Goal: Task Accomplishment & Management: Manage account settings

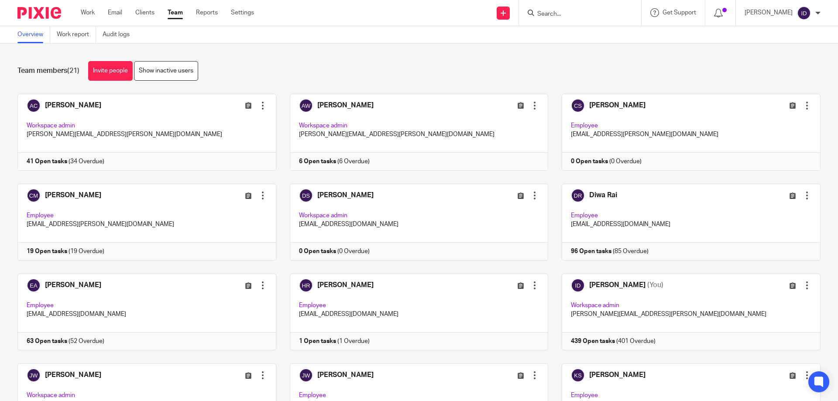
scroll to position [131, 0]
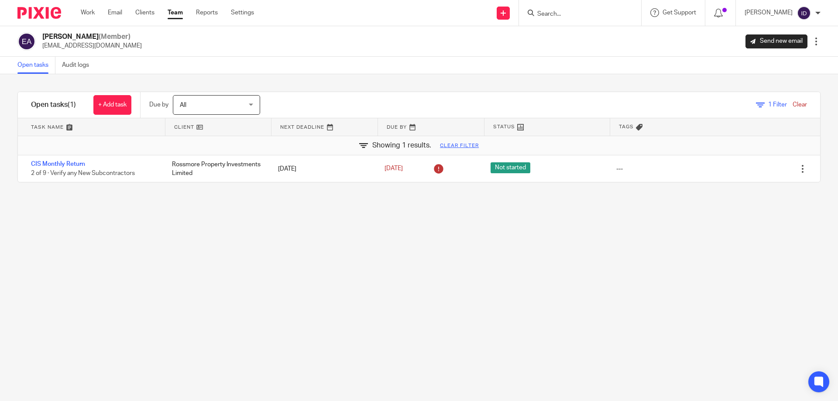
click at [530, 15] on input "Search" at bounding box center [575, 14] width 79 height 8
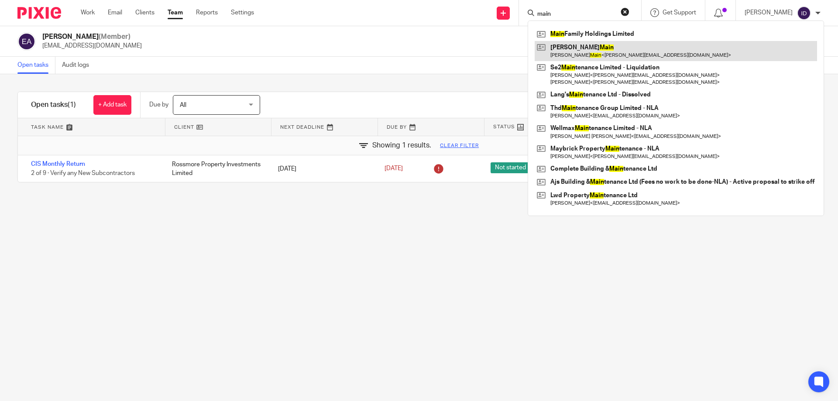
type input "main"
click at [530, 42] on link at bounding box center [675, 51] width 282 height 20
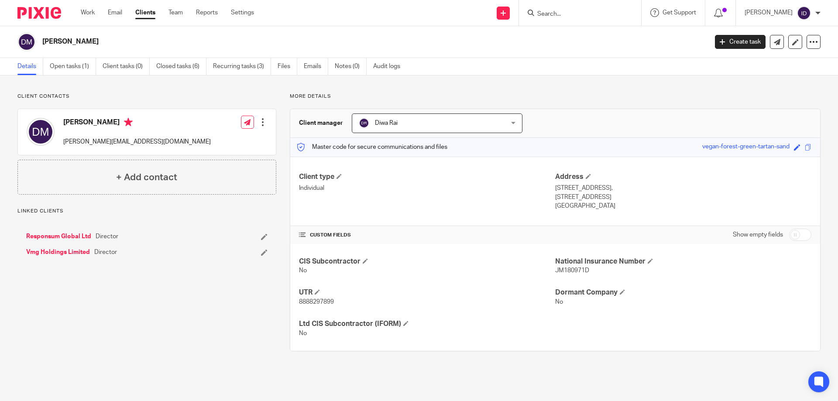
click at [44, 254] on link "Vmg Holdings Limited" at bounding box center [58, 252] width 64 height 9
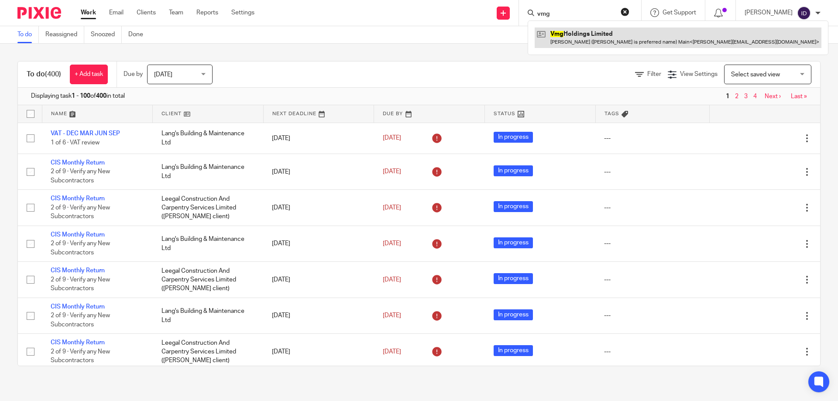
type input "vmg"
click at [592, 34] on link at bounding box center [677, 37] width 287 height 20
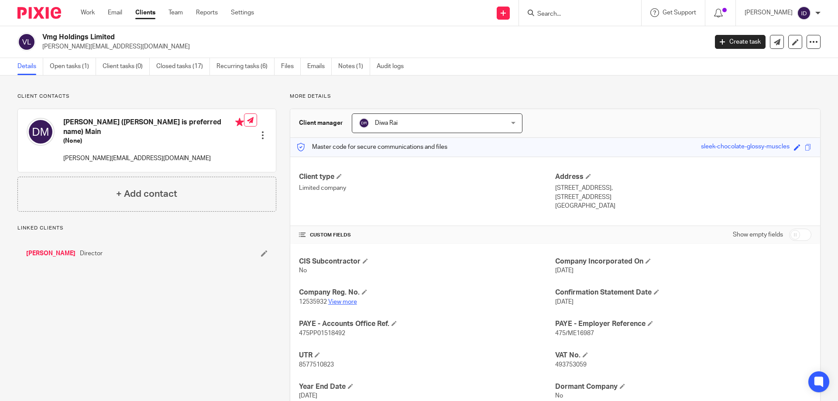
click at [345, 300] on link "View more" at bounding box center [342, 302] width 29 height 6
click at [575, 15] on input "Search" at bounding box center [575, 14] width 79 height 8
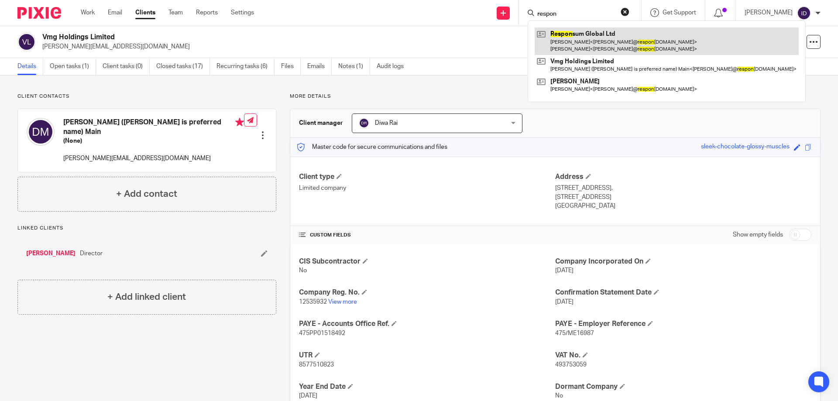
type input "respon"
click at [575, 39] on link at bounding box center [666, 40] width 264 height 27
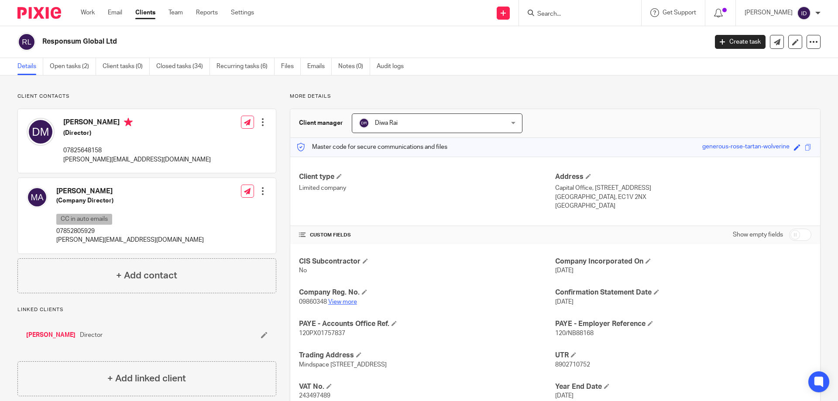
click at [342, 302] on link "View more" at bounding box center [342, 302] width 29 height 6
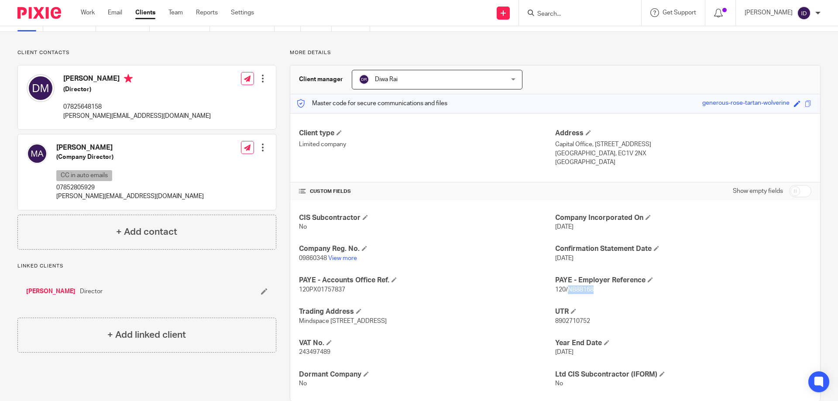
drag, startPoint x: 563, startPoint y: 291, endPoint x: 589, endPoint y: 293, distance: 25.8
click at [589, 293] on p "120/NB88168" at bounding box center [683, 289] width 256 height 9
copy span "NB88168"
drag, startPoint x: 297, startPoint y: 290, endPoint x: 346, endPoint y: 291, distance: 48.9
click at [346, 291] on p "120PX01757837" at bounding box center [427, 289] width 256 height 9
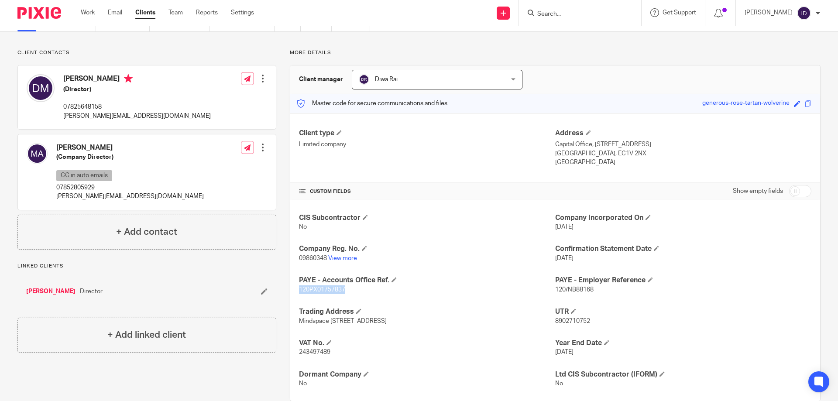
copy span "120PX01757837"
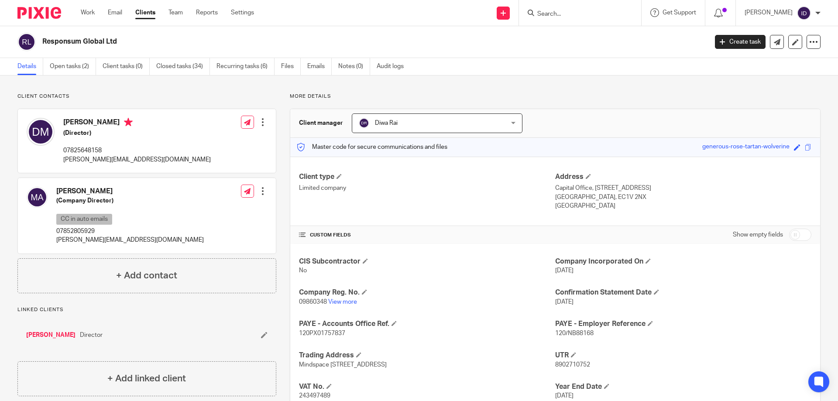
click at [572, 15] on input "Search" at bounding box center [575, 14] width 79 height 8
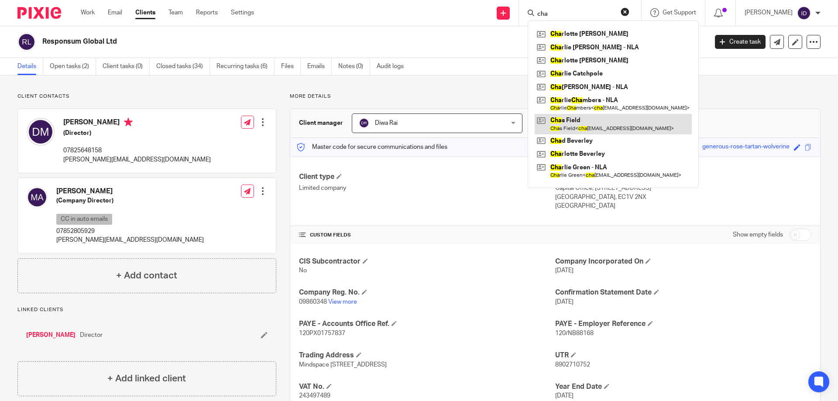
type input "cha"
click at [411, 44] on h2 "Responsum Global Ltd" at bounding box center [305, 41] width 527 height 9
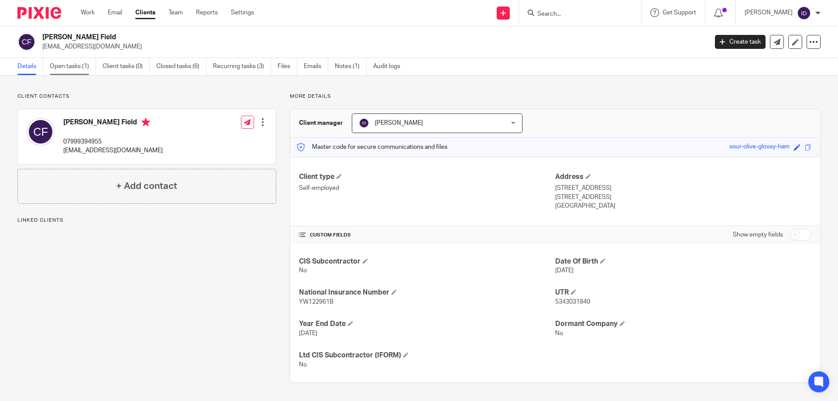
click at [81, 65] on link "Open tasks (1)" at bounding box center [73, 66] width 46 height 17
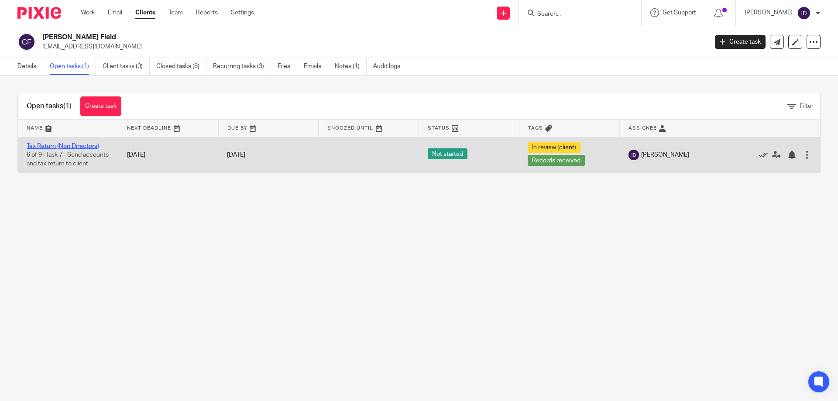
click at [71, 146] on link "Tax Return (Non Directors)" at bounding box center [63, 146] width 72 height 6
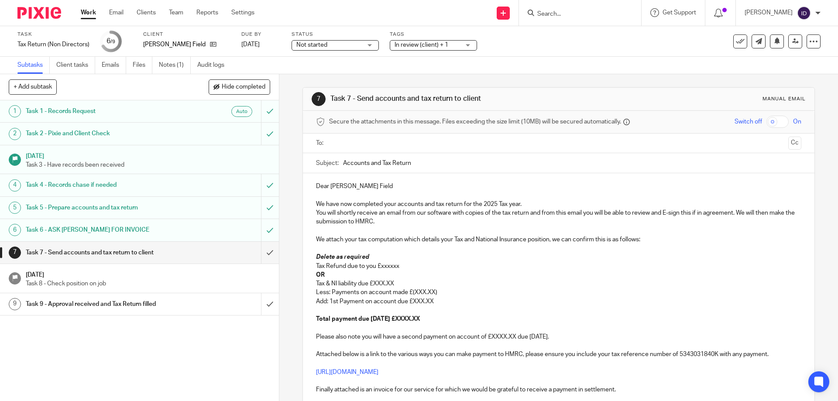
click at [415, 44] on span "In review (client) + 1" at bounding box center [421, 45] width 54 height 6
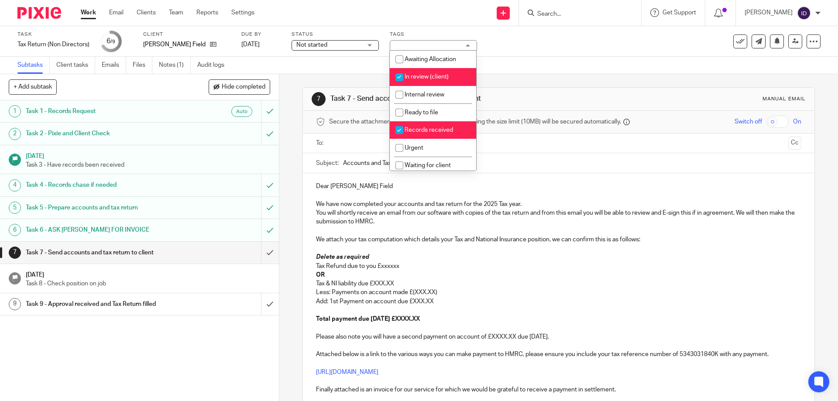
click at [397, 78] on input "checkbox" at bounding box center [399, 77] width 17 height 17
checkbox input "false"
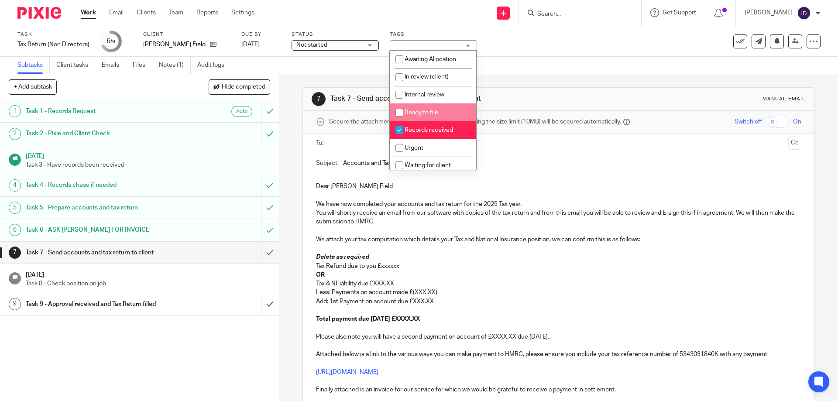
click at [400, 115] on input "checkbox" at bounding box center [399, 112] width 17 height 17
checkbox input "true"
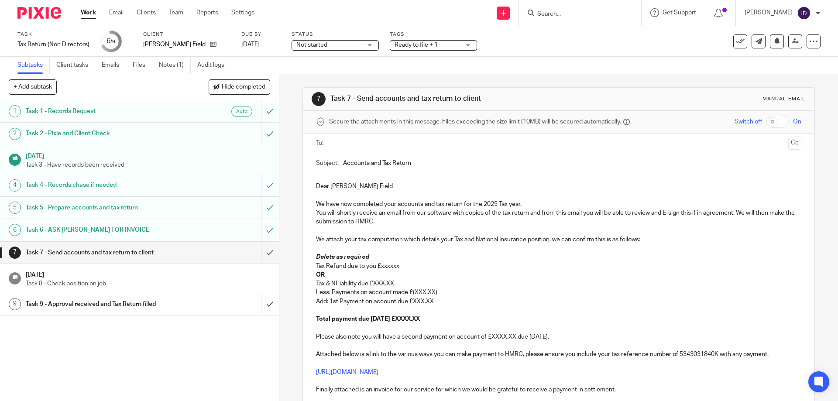
click at [518, 51] on div "Task Tax Return (Non Directors) Save Tax Return (Non Directors) 6 /9 Client Cha…" at bounding box center [351, 41] width 669 height 21
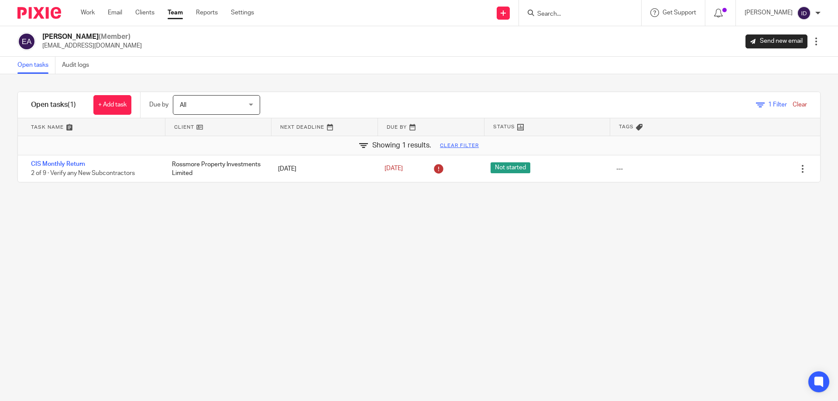
click at [580, 13] on input "Search" at bounding box center [575, 14] width 79 height 8
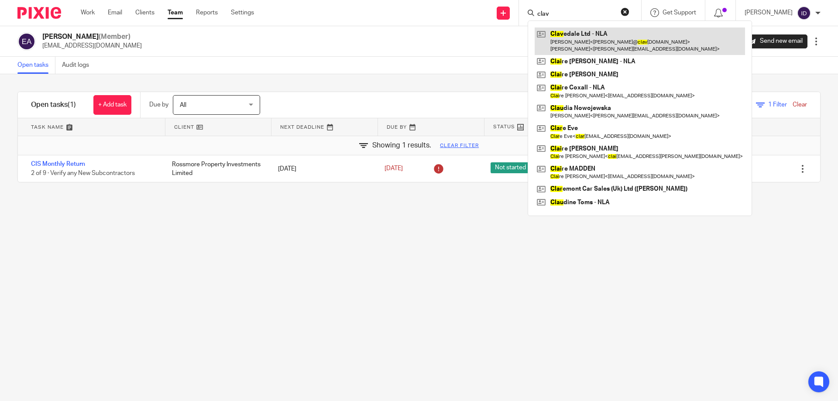
type input "clav"
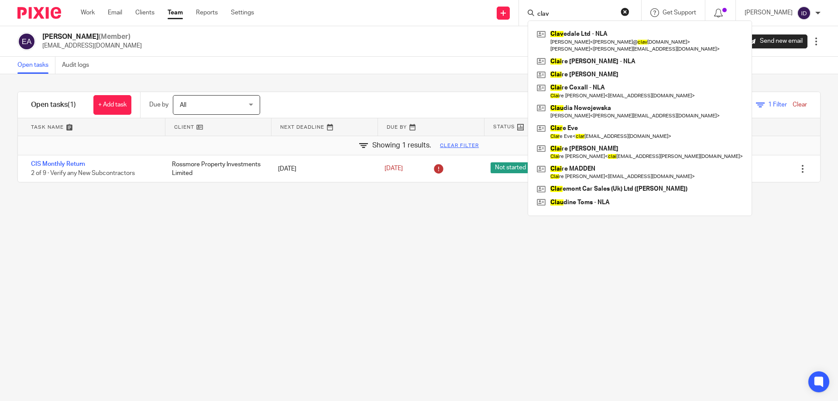
click at [279, 36] on div "Eva Avram (Member) eva.avram@plan-a.co.uk Send new email Edit user Transfer Dea…" at bounding box center [418, 41] width 803 height 18
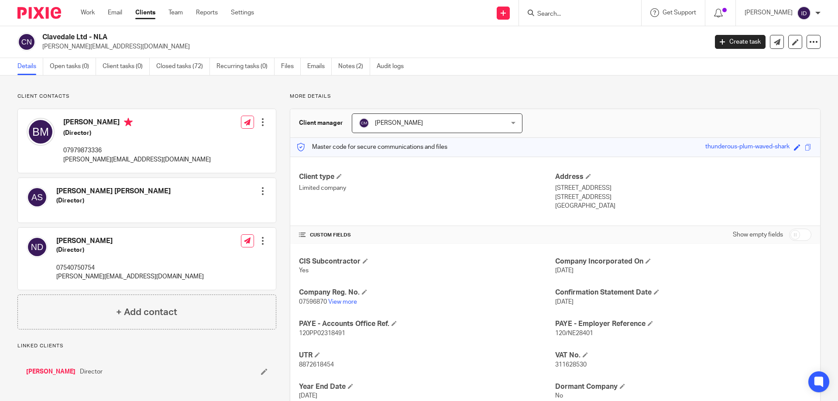
scroll to position [44, 0]
